Goal: Transaction & Acquisition: Purchase product/service

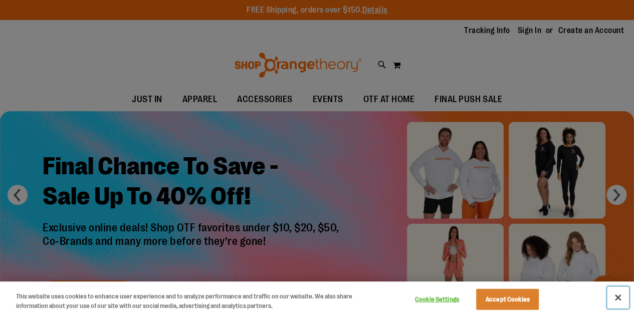
drag, startPoint x: 617, startPoint y: 297, endPoint x: 615, endPoint y: 288, distance: 9.4
click at [617, 297] on button "Close" at bounding box center [618, 298] width 22 height 22
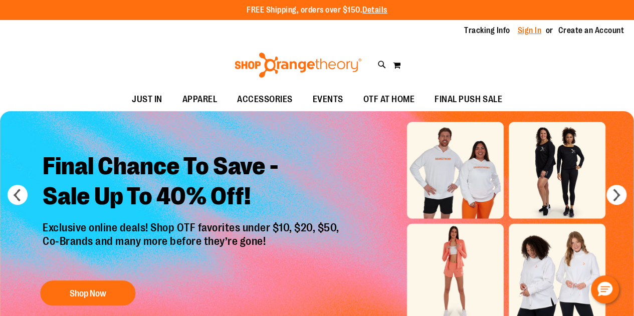
click at [529, 33] on link "Sign In" at bounding box center [530, 30] width 24 height 11
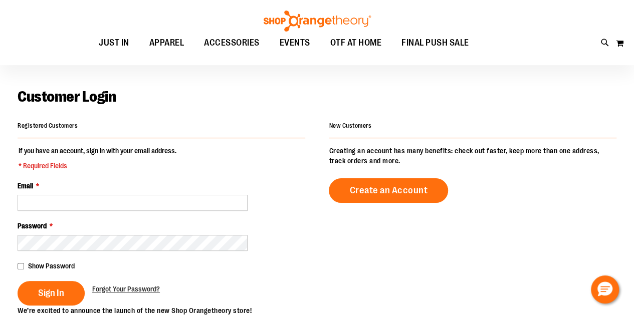
scroll to position [50, 0]
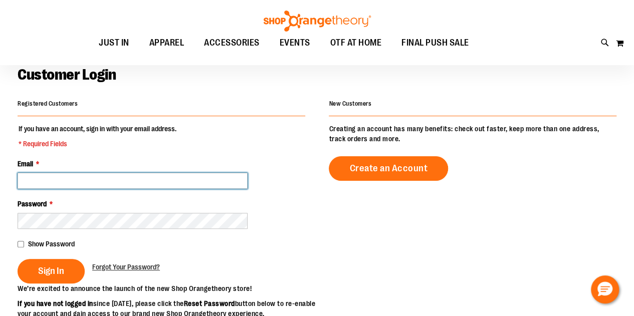
click at [114, 183] on input "Email *" at bounding box center [133, 181] width 230 height 16
click at [97, 180] on input "Email *" at bounding box center [133, 181] width 230 height 16
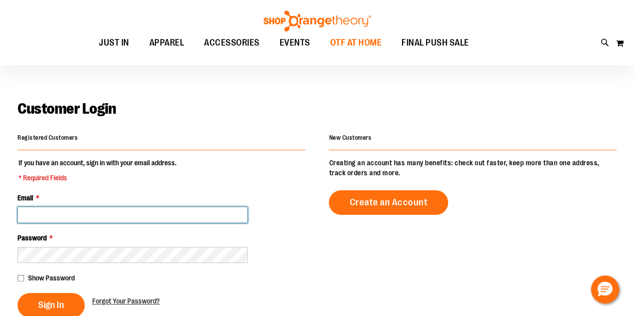
scroll to position [0, 0]
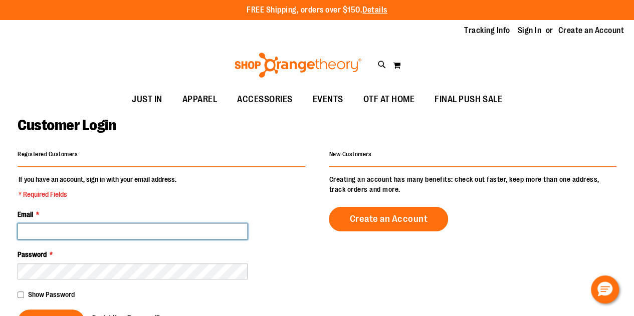
click at [122, 234] on input "Email *" at bounding box center [133, 231] width 230 height 16
click at [128, 235] on input "******" at bounding box center [133, 231] width 230 height 16
type input "**********"
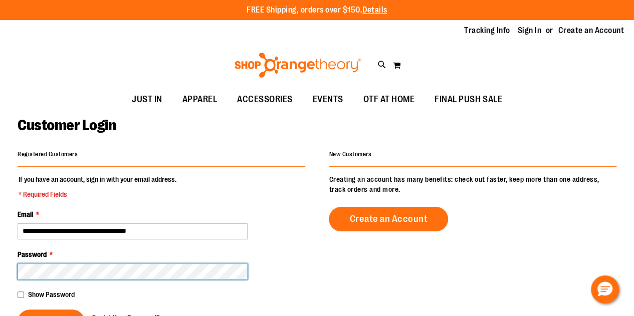
click at [18, 310] on button "Sign In" at bounding box center [51, 322] width 67 height 25
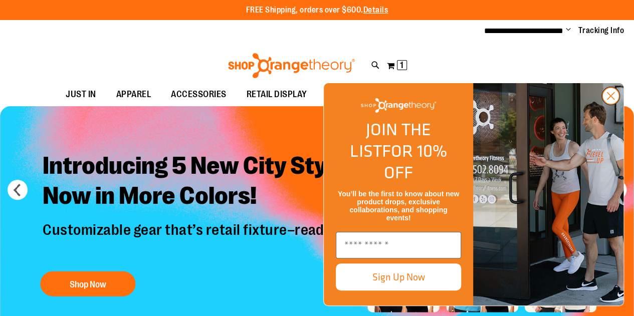
click at [604, 104] on circle "Close dialog" at bounding box center [610, 96] width 17 height 17
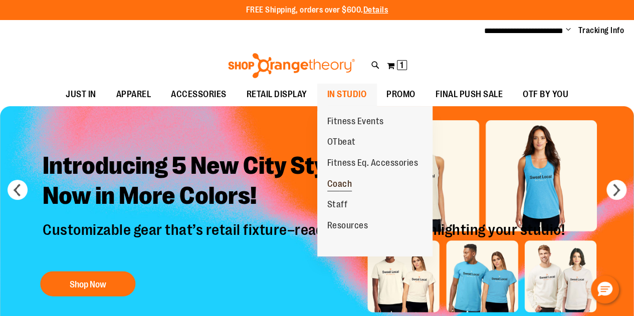
click at [346, 183] on span "Coach" at bounding box center [339, 185] width 25 height 13
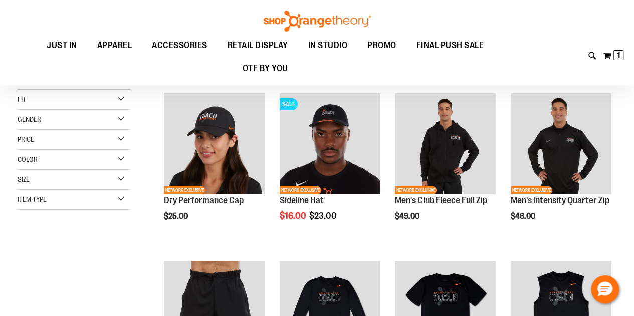
scroll to position [149, 0]
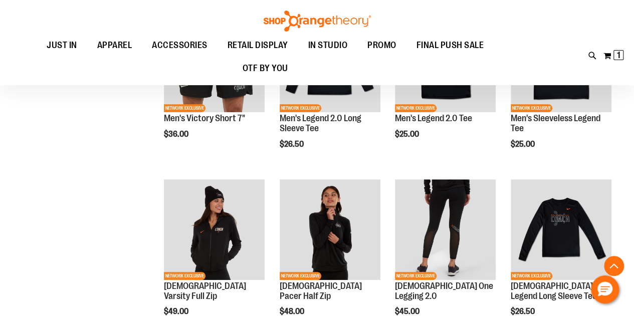
scroll to position [149, 0]
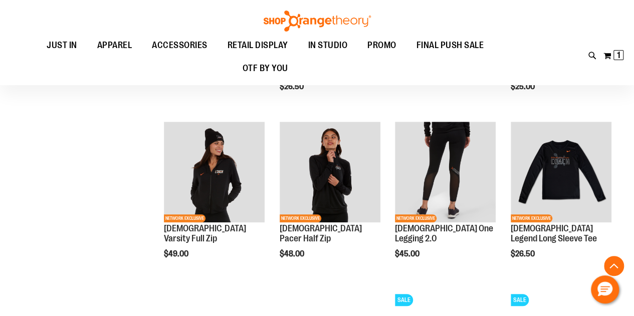
scroll to position [450, 0]
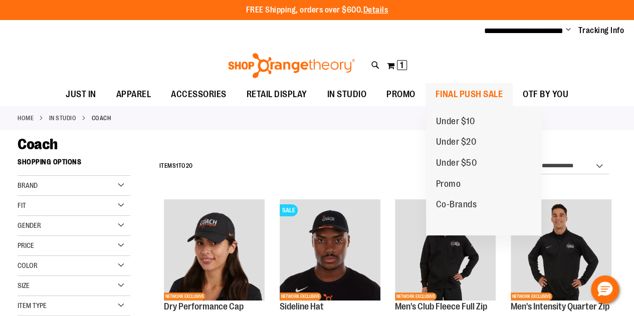
click at [486, 98] on span "FINAL PUSH SALE" at bounding box center [469, 94] width 68 height 23
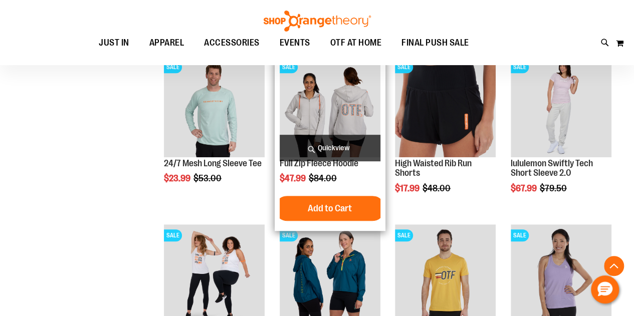
scroll to position [189, 0]
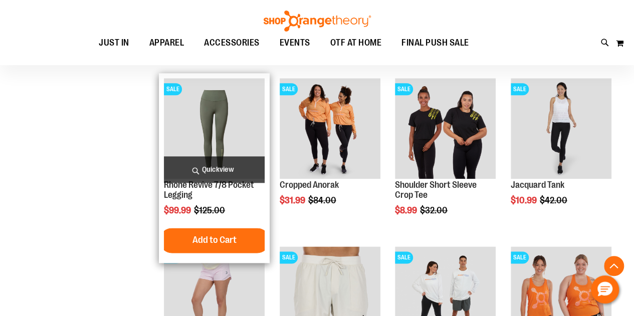
scroll to position [540, 0]
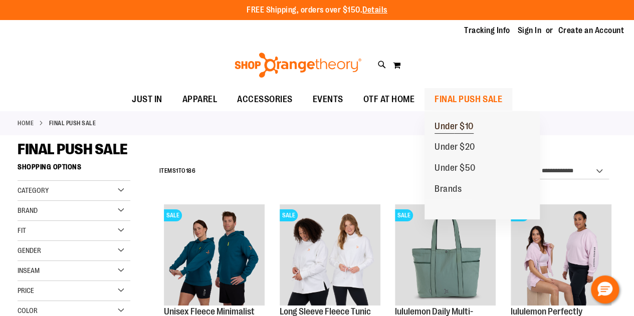
click at [449, 124] on span "Under $10" at bounding box center [453, 127] width 39 height 13
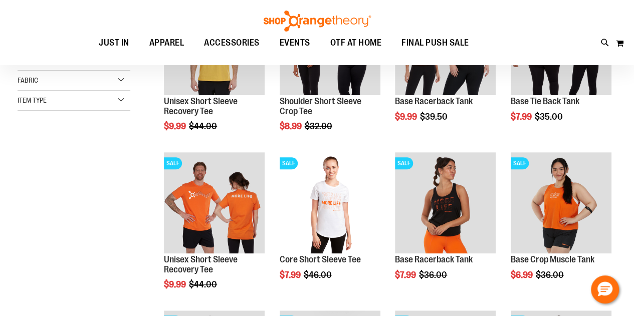
scroll to position [199, 0]
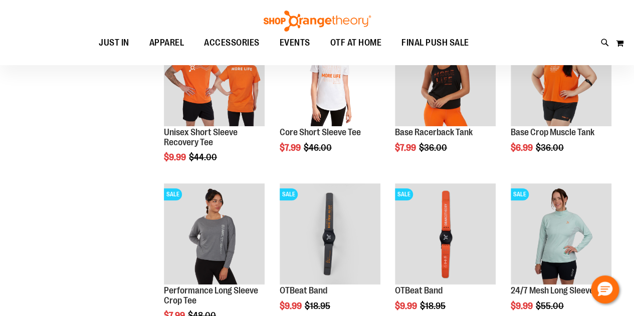
scroll to position [149, 0]
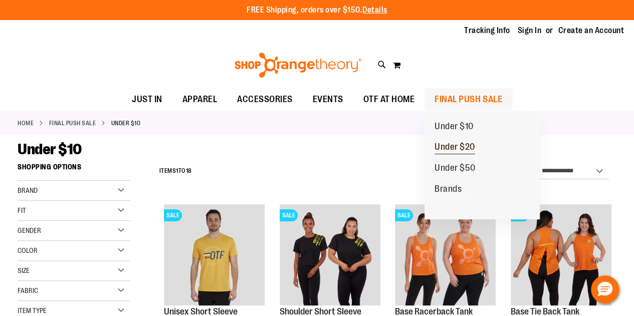
click at [461, 147] on span "Under $20" at bounding box center [454, 148] width 41 height 13
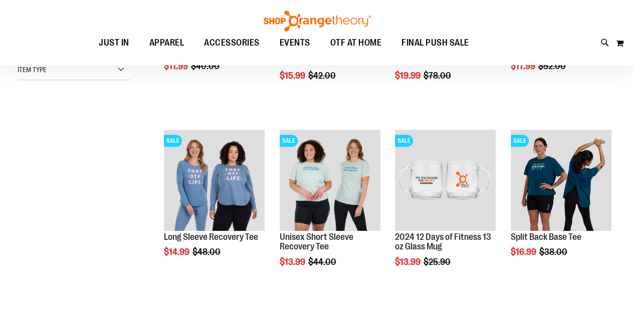
scroll to position [39, 0]
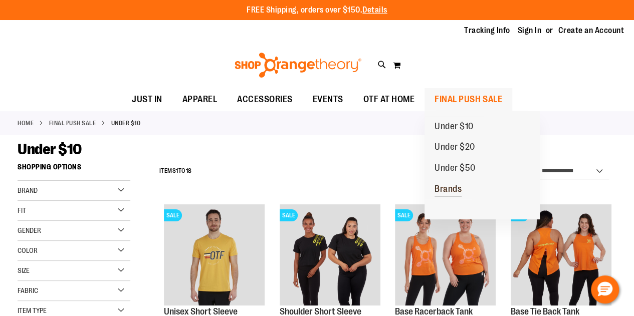
click at [450, 186] on span "Brands" at bounding box center [447, 190] width 27 height 13
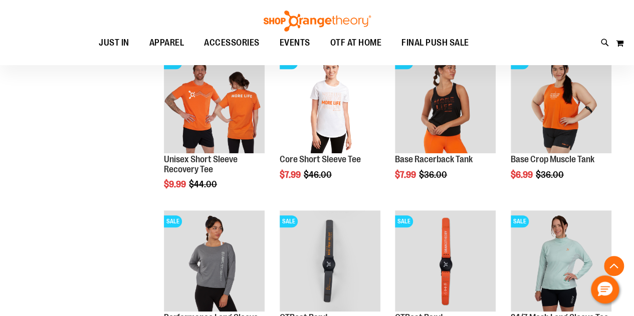
scroll to position [124, 0]
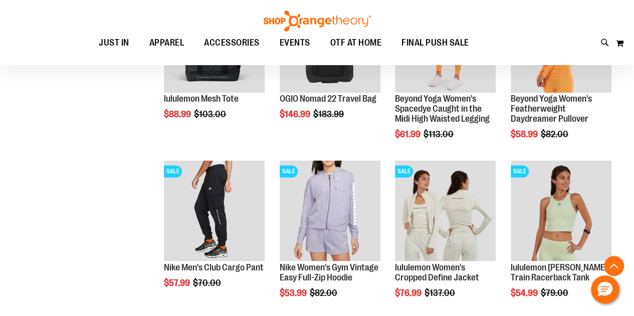
scroll to position [702, 0]
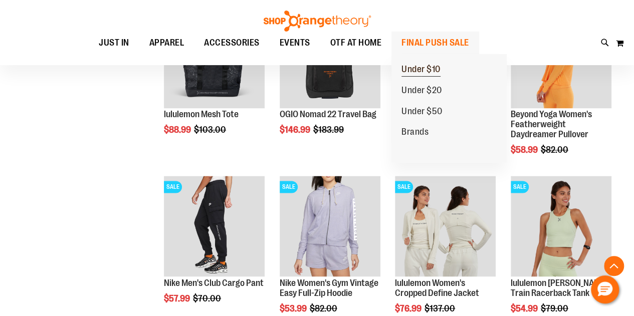
click at [430, 65] on span "Under $10" at bounding box center [420, 70] width 39 height 13
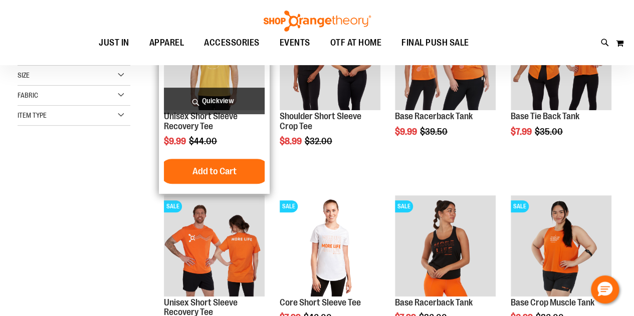
scroll to position [100, 0]
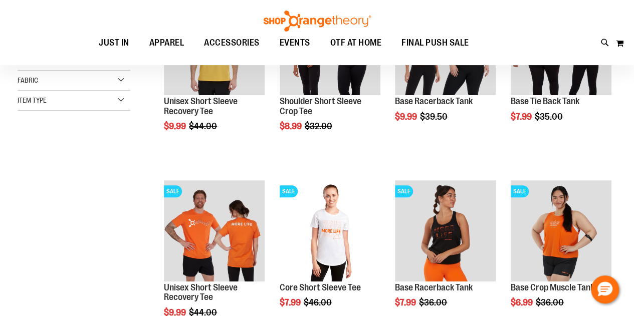
scroll to position [149, 0]
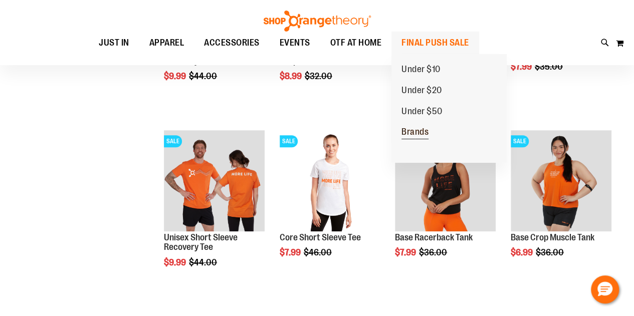
click at [412, 133] on span "Brands" at bounding box center [414, 133] width 27 height 13
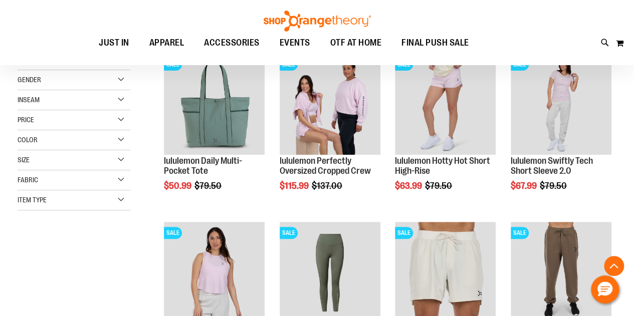
scroll to position [251, 0]
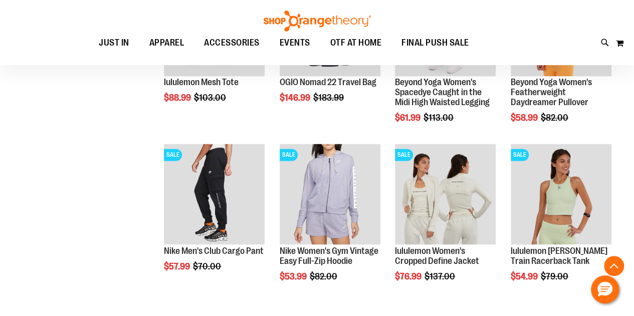
scroll to position [752, 0]
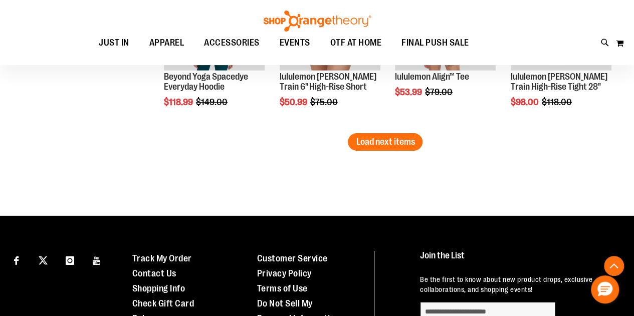
scroll to position [1603, 0]
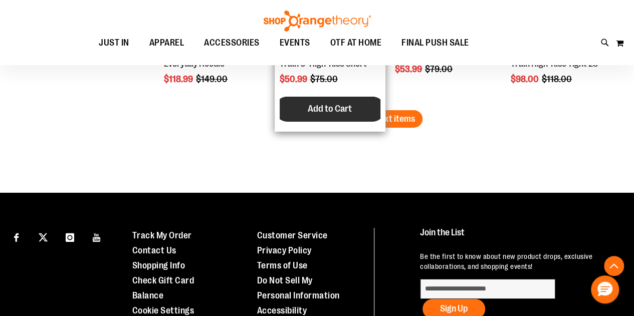
click at [380, 108] on div "SALE lululemon Wunder Train 6" High-Rise Short $50.99 Regular Price $75.00 Quic…" at bounding box center [330, 37] width 111 height 190
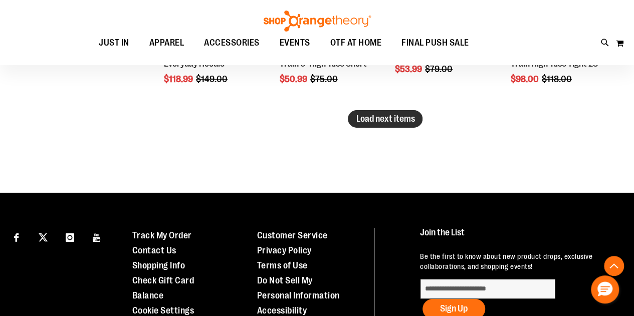
click at [394, 121] on span "Load next items" at bounding box center [385, 119] width 59 height 10
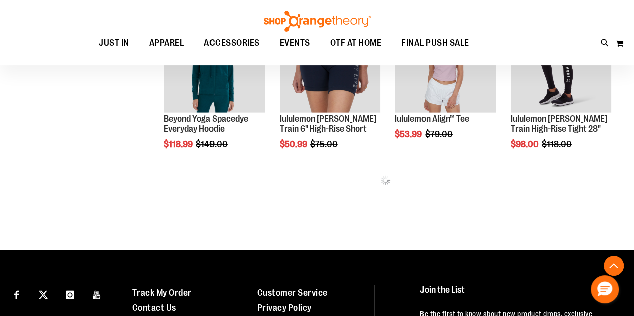
scroll to position [1553, 0]
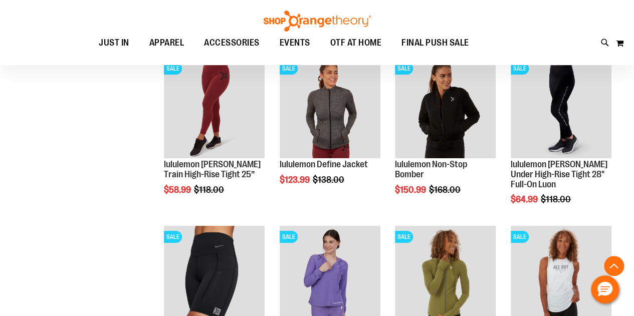
scroll to position [1804, 0]
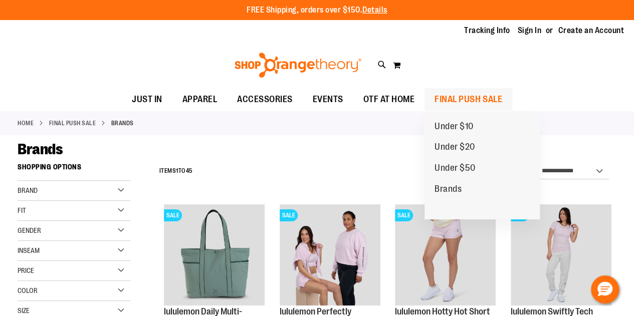
click at [473, 100] on span "FINAL PUSH SALE" at bounding box center [468, 99] width 68 height 23
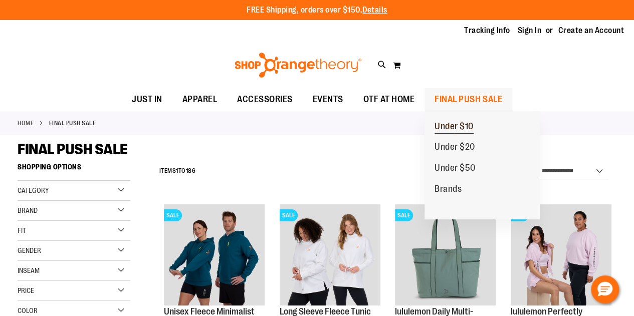
click at [456, 126] on span "Under $10" at bounding box center [453, 127] width 39 height 13
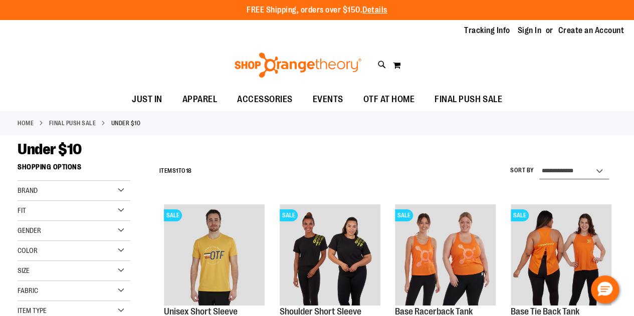
click at [580, 168] on select "**********" at bounding box center [574, 171] width 70 height 16
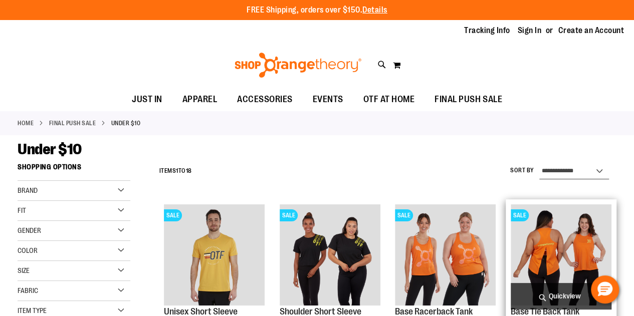
select select "*********"
click at [539, 163] on select "**********" at bounding box center [574, 171] width 70 height 16
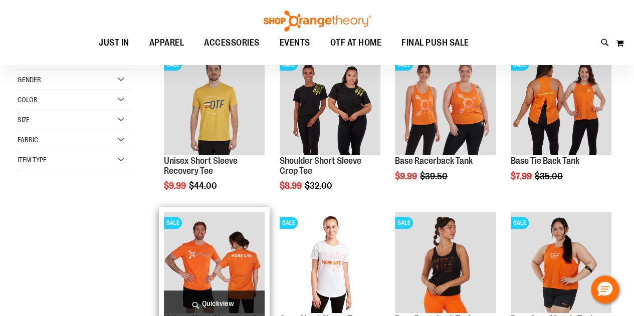
scroll to position [158, 0]
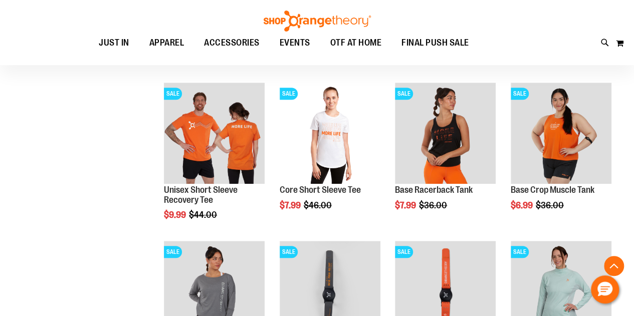
scroll to position [358, 0]
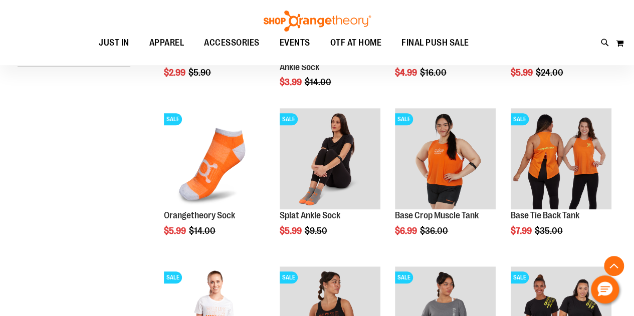
scroll to position [258, 0]
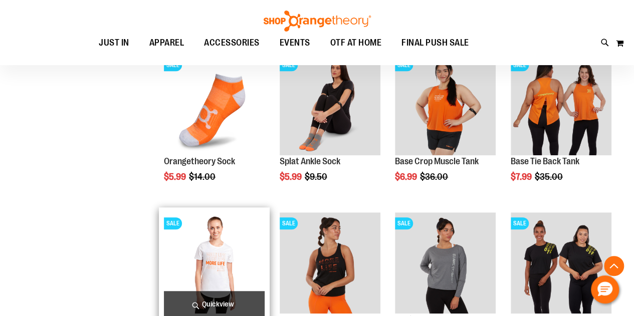
scroll to position [358, 0]
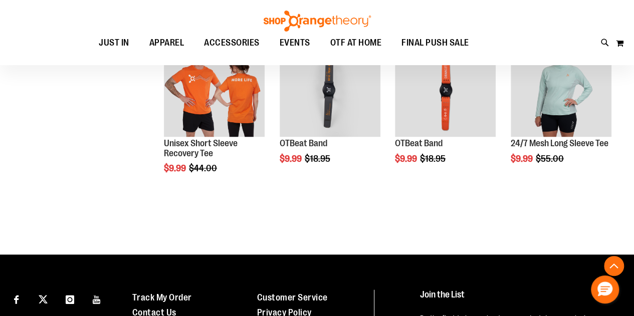
scroll to position [809, 0]
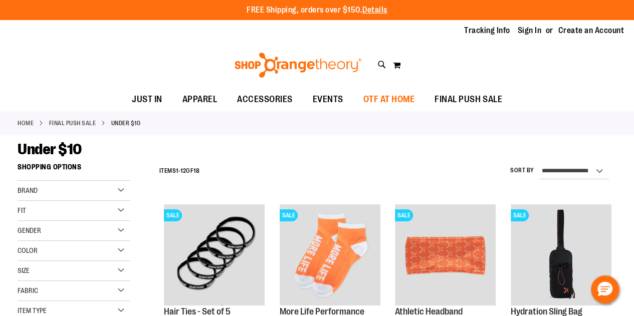
click at [382, 101] on span "OTF AT HOME" at bounding box center [389, 99] width 52 height 23
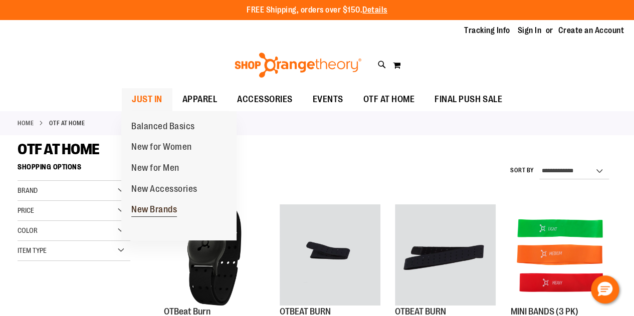
click at [148, 211] on span "New Brands" at bounding box center [154, 210] width 46 height 13
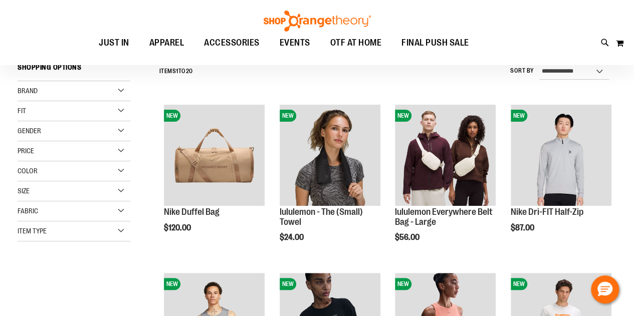
scroll to position [100, 0]
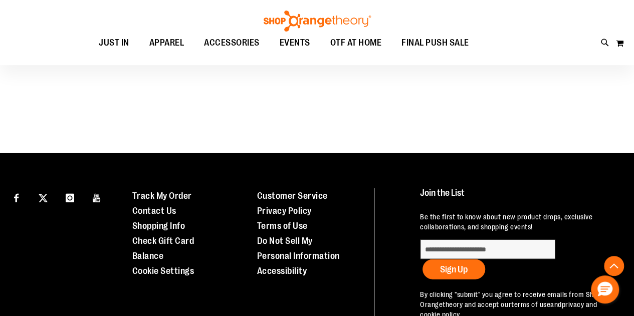
scroll to position [802, 0]
